Goal: Transaction & Acquisition: Download file/media

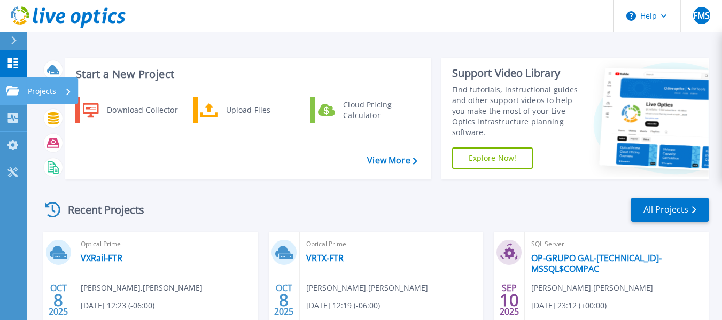
click at [36, 98] on p "Projects" at bounding box center [42, 91] width 28 height 28
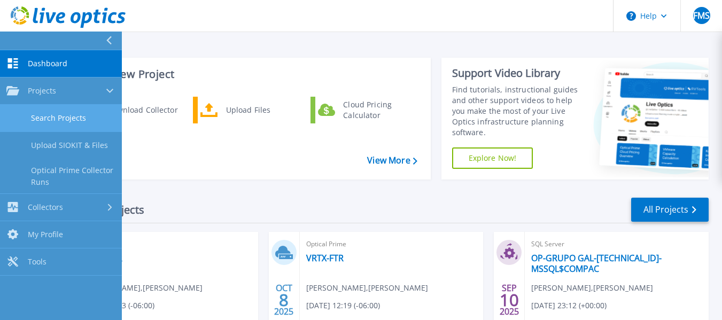
click at [50, 118] on link "Search Projects" at bounding box center [61, 118] width 122 height 27
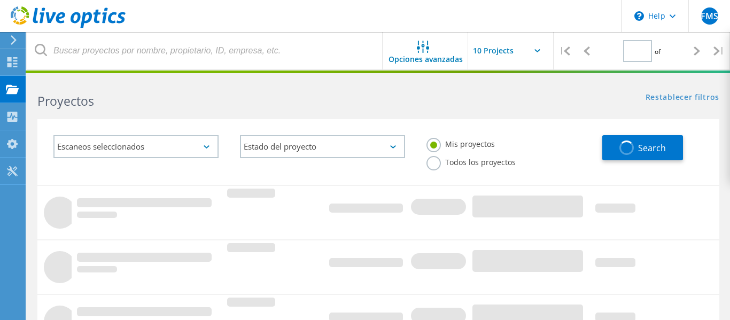
type input "1"
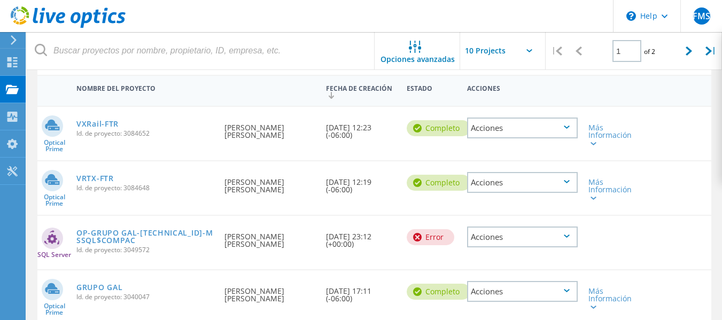
scroll to position [111, 0]
click at [102, 174] on link "VRTX-FTR" at bounding box center [94, 177] width 37 height 7
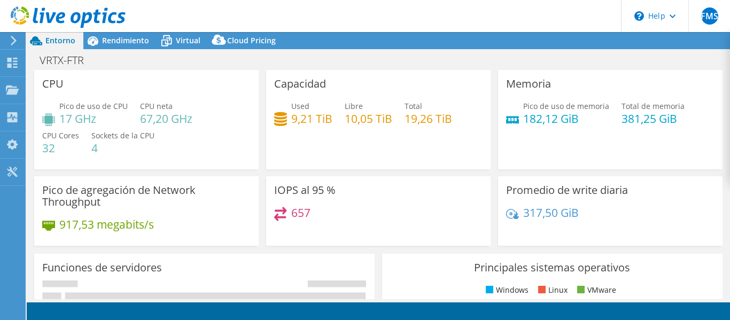
select select "USD"
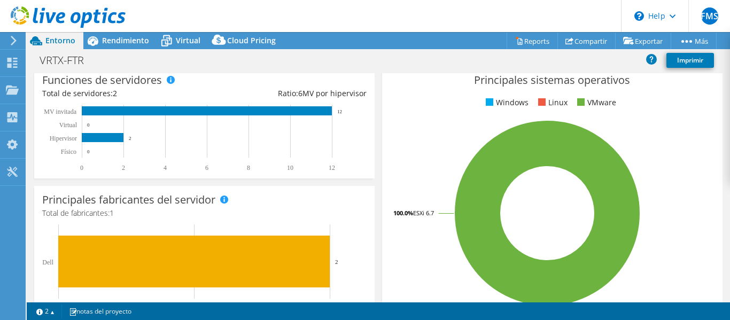
scroll to position [191, 0]
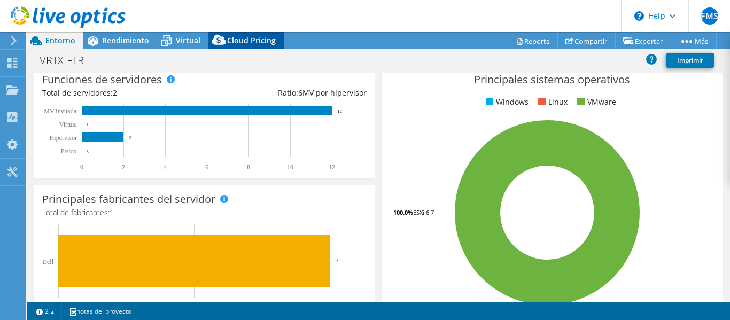
click at [244, 34] on div "Cloud Pricing" at bounding box center [245, 40] width 75 height 17
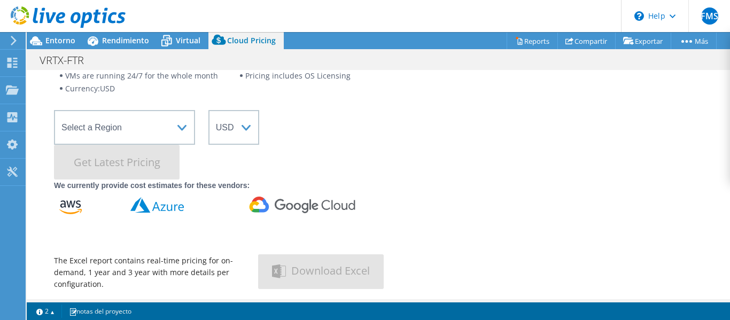
scroll to position [77, 0]
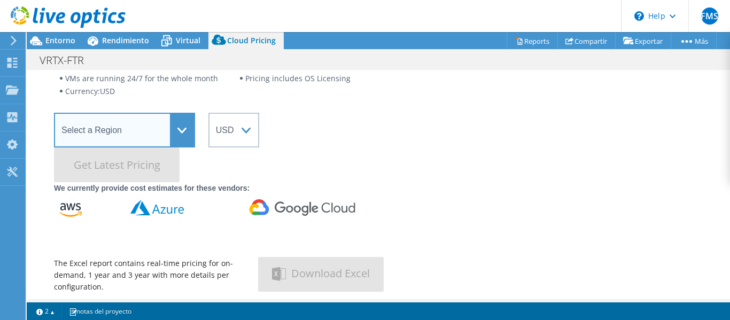
click at [128, 127] on select "Select a Region [GEOGRAPHIC_DATA] ([GEOGRAPHIC_DATA]) [GEOGRAPHIC_DATA] ([GEOGR…" at bounding box center [124, 130] width 141 height 35
select select "USEast"
click at [54, 113] on select "Select a Region [GEOGRAPHIC_DATA] ([GEOGRAPHIC_DATA]) [GEOGRAPHIC_DATA] ([GEOGR…" at bounding box center [124, 130] width 141 height 35
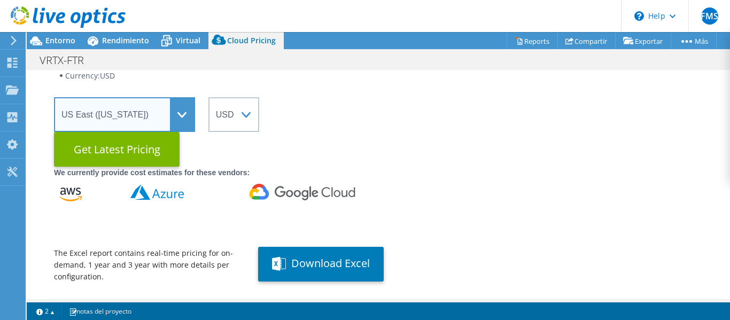
scroll to position [92, 0]
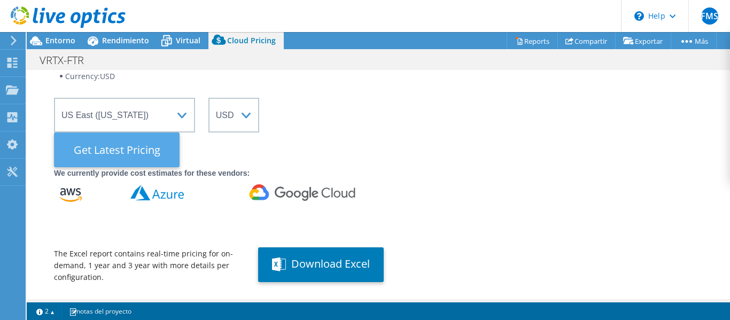
click at [108, 151] on Latest "Get Latest Pricing" at bounding box center [117, 150] width 126 height 35
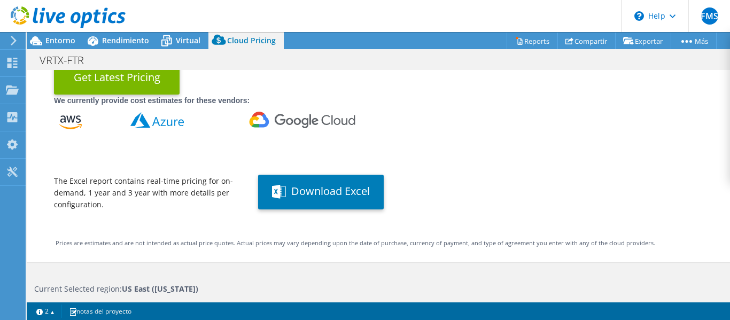
scroll to position [166, 0]
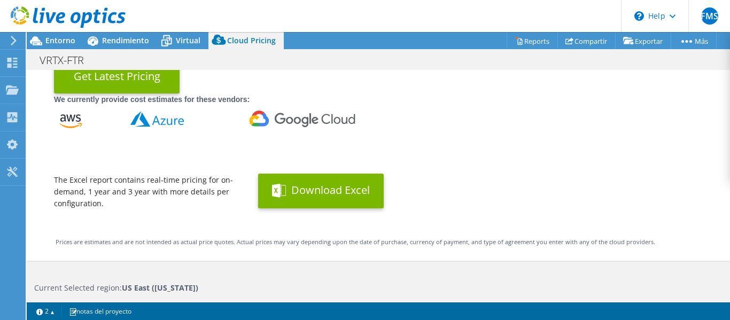
click at [333, 197] on button "Download Excel" at bounding box center [321, 191] width 126 height 35
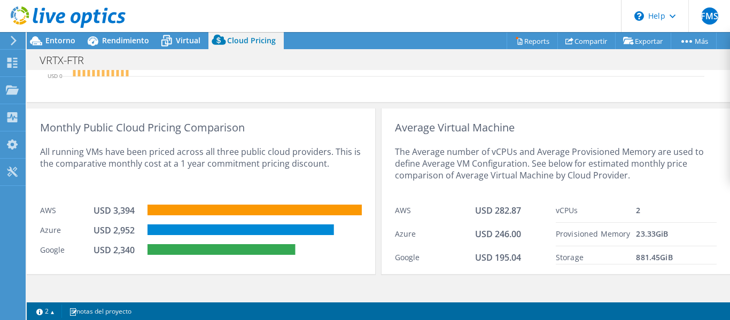
scroll to position [669, 0]
